Goal: Task Accomplishment & Management: Use online tool/utility

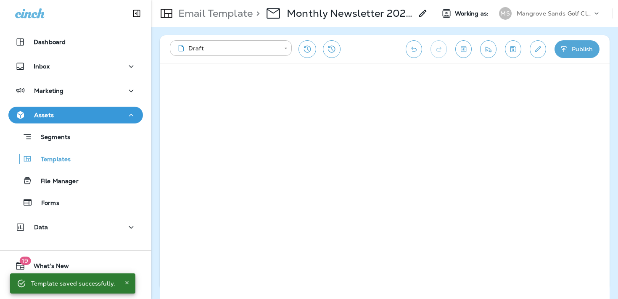
click at [537, 53] on button "Edit details" at bounding box center [538, 49] width 16 height 18
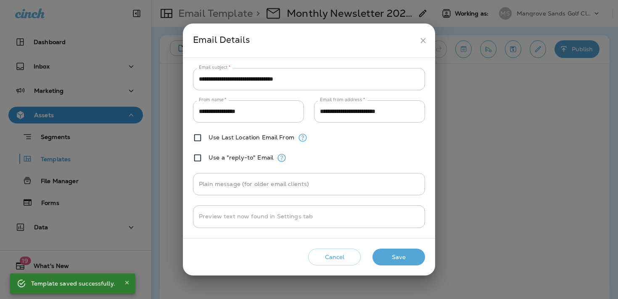
click at [421, 42] on icon "close" at bounding box center [423, 40] width 9 height 9
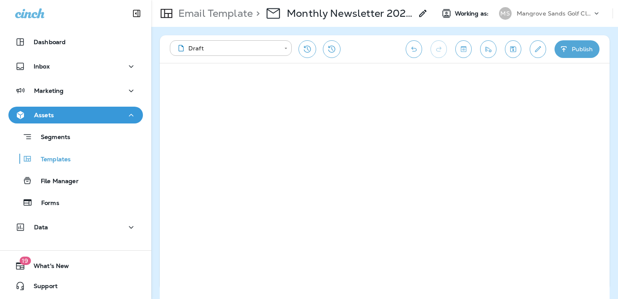
click at [184, 61] on div "**********" at bounding box center [385, 49] width 450 height 28
click at [517, 48] on icon "Save" at bounding box center [513, 49] width 9 height 8
click at [492, 50] on icon "Send test email" at bounding box center [488, 49] width 9 height 8
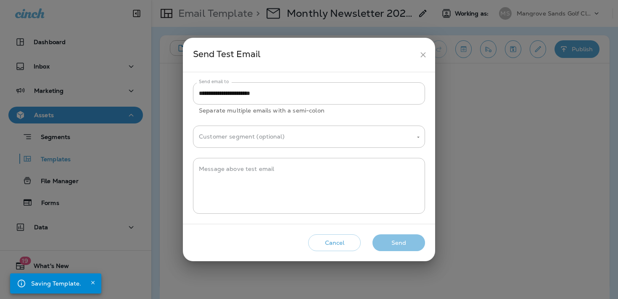
click at [416, 242] on button "Send" at bounding box center [399, 243] width 53 height 17
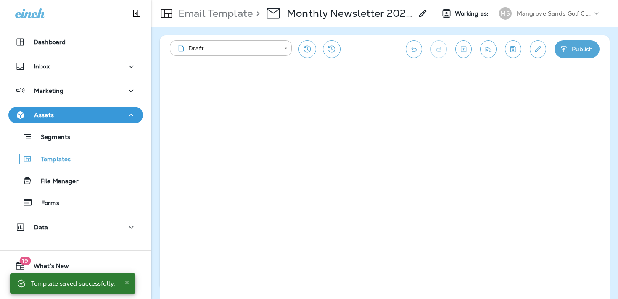
click at [512, 52] on icon "Save" at bounding box center [514, 49] width 6 height 6
click at [490, 52] on icon "Send test email" at bounding box center [488, 49] width 9 height 8
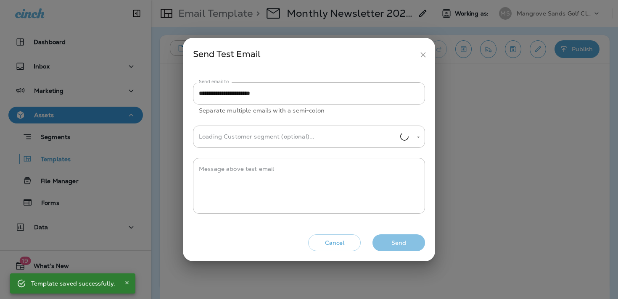
click at [420, 250] on button "Send" at bounding box center [399, 243] width 53 height 17
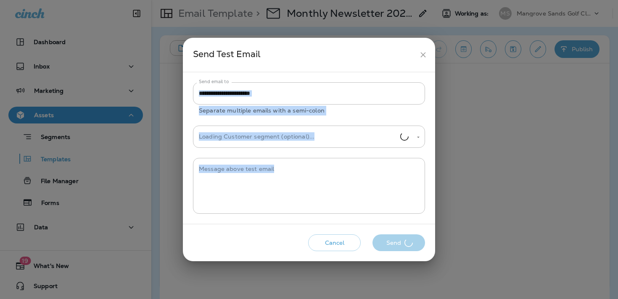
click at [420, 250] on div "Cancel Send" at bounding box center [309, 243] width 239 height 24
